Goal: Navigation & Orientation: Find specific page/section

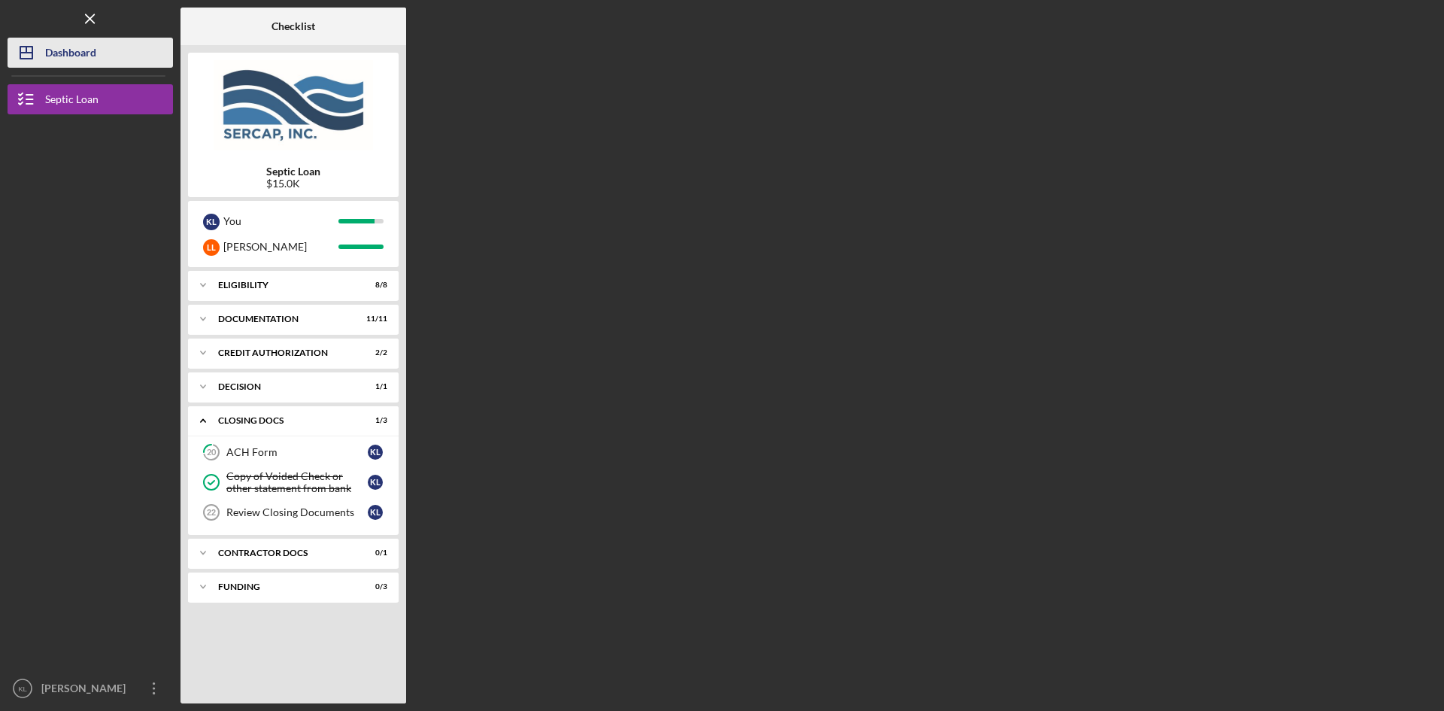
click at [66, 53] on div "Dashboard" at bounding box center [70, 55] width 51 height 34
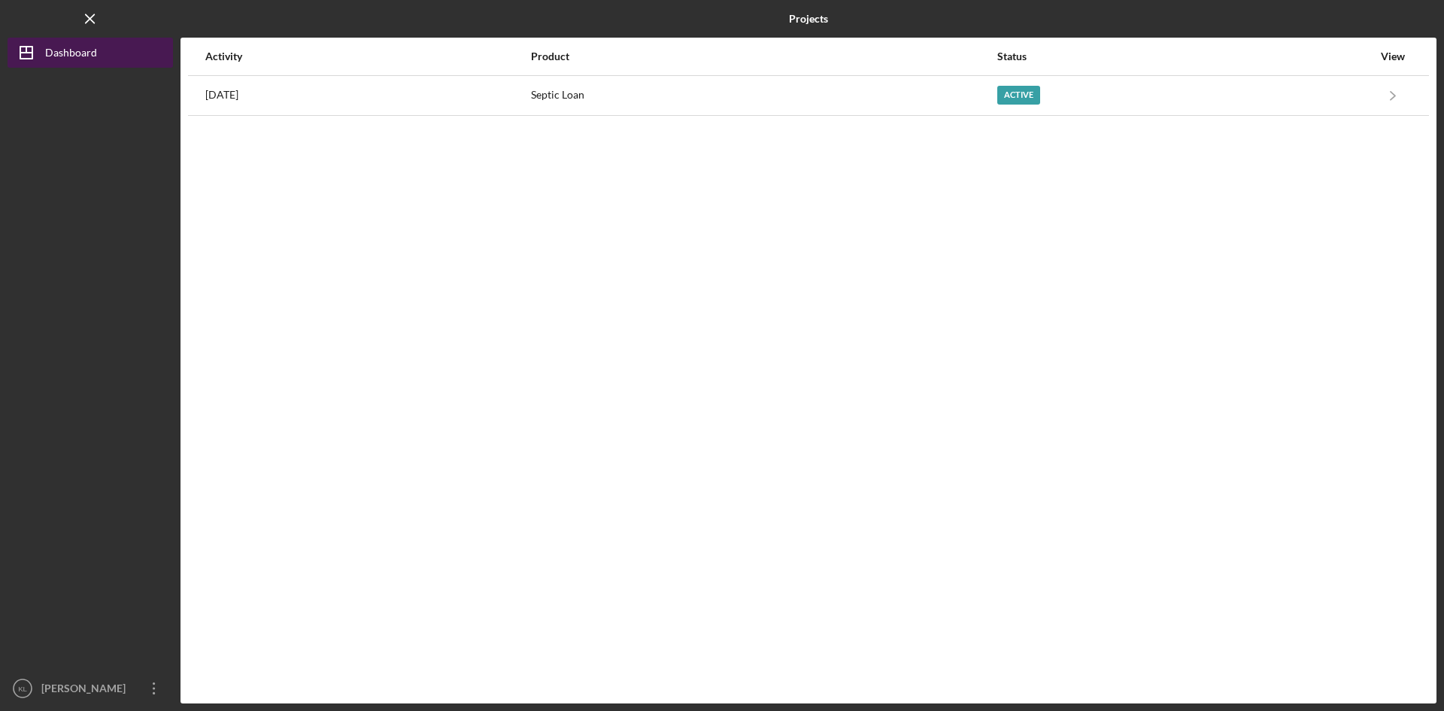
click at [20, 50] on polygon "button" at bounding box center [26, 53] width 12 height 12
click at [67, 55] on div "Dashboard" at bounding box center [71, 55] width 52 height 34
click at [89, 25] on icon "Icon/Menu Close" at bounding box center [91, 19] width 34 height 34
